Goal: Information Seeking & Learning: Compare options

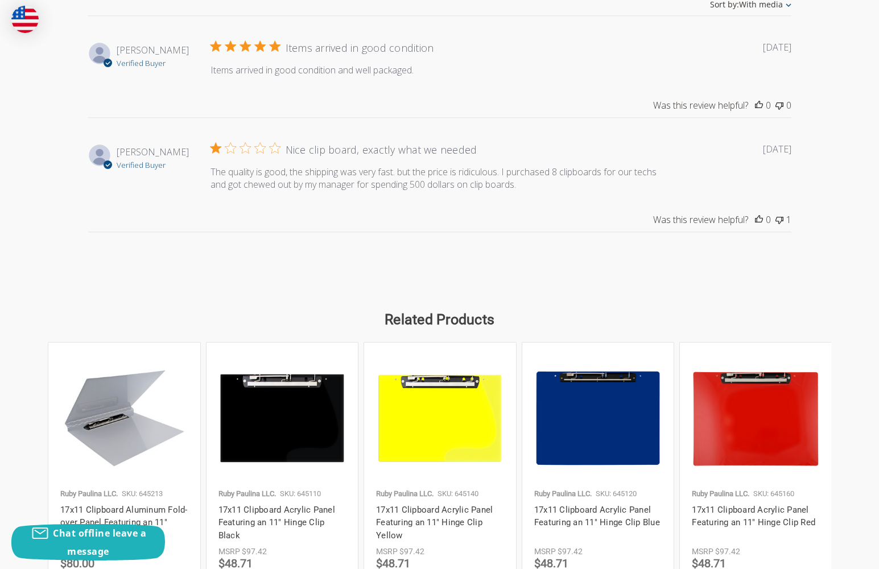
scroll to position [1708, 0]
